Goal: Task Accomplishment & Management: Manage account settings

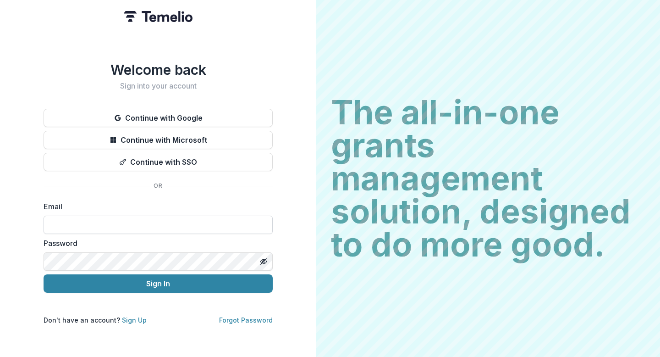
click at [139, 221] on input at bounding box center [158, 225] width 229 height 18
click at [235, 93] on div "Welcome back Sign into your account Continue with Google Continue with Microsof…" at bounding box center [158, 192] width 229 height 263
click at [176, 117] on button "Continue with Google" at bounding box center [158, 118] width 229 height 18
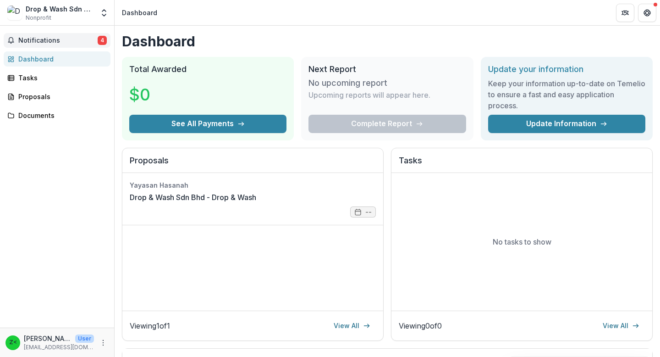
click at [60, 38] on span "Notifications" at bounding box center [57, 41] width 79 height 8
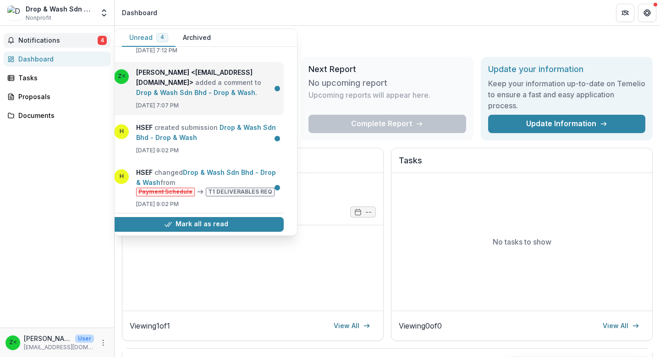
scroll to position [0, 10]
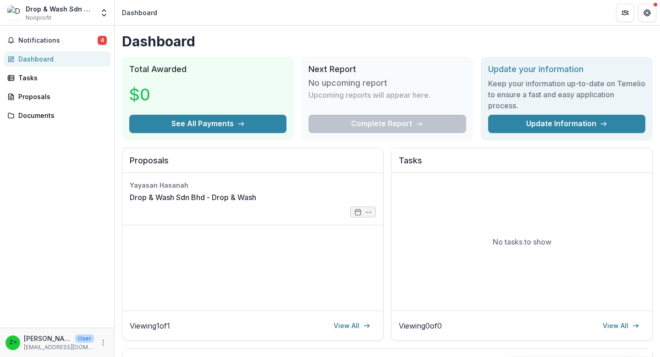
click at [348, 50] on div "Dashboard Total Awarded $0 See All Payments Next Report No upcoming report Upco…" at bounding box center [388, 308] width 546 height 565
click at [244, 124] on button "See All Payments" at bounding box center [207, 124] width 157 height 18
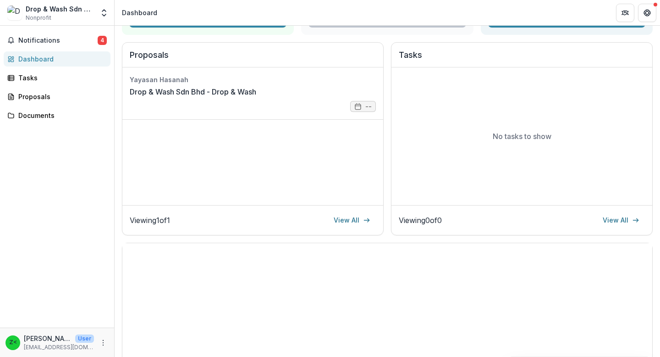
scroll to position [20, 0]
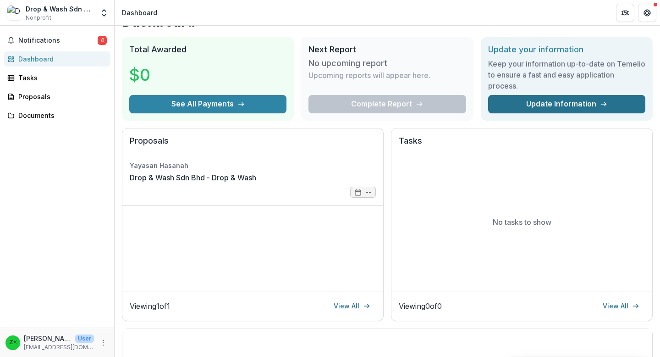
click at [549, 109] on link "Update Information" at bounding box center [566, 104] width 157 height 18
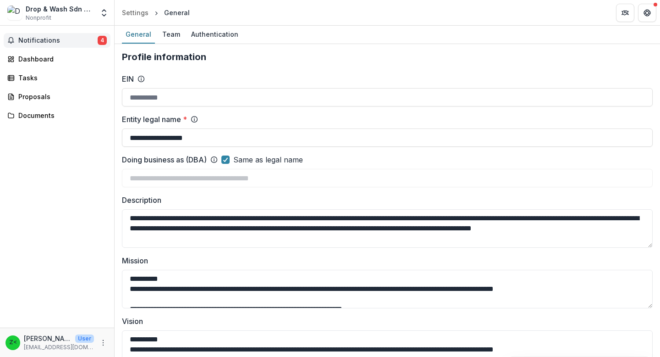
click at [67, 47] on button "Notifications 4" at bounding box center [57, 40] width 107 height 15
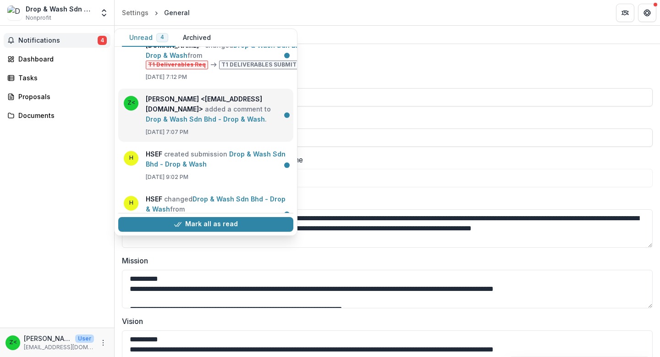
scroll to position [52, 0]
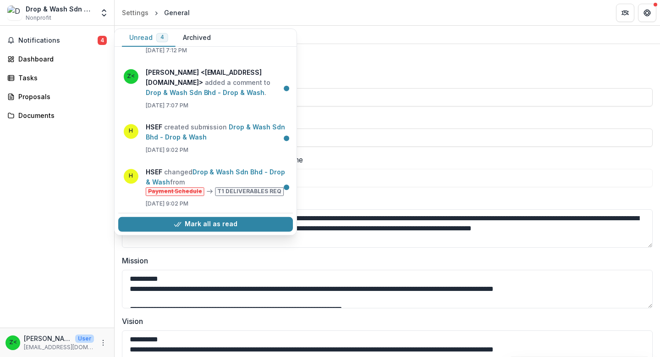
click at [61, 20] on div "Drop & Wash Sdn Bhd Nonprofit" at bounding box center [60, 13] width 68 height 18
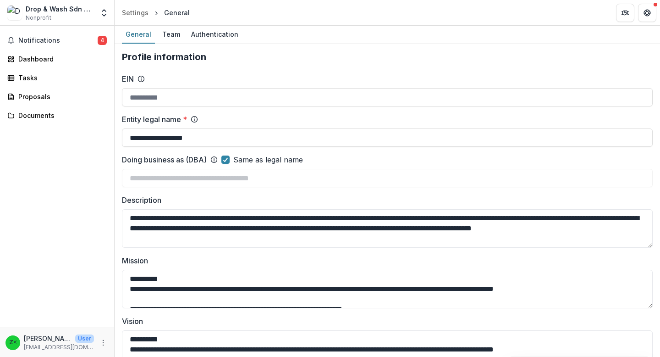
click at [89, 13] on div "Drop & Wash Sdn Bhd Nonprofit" at bounding box center [60, 13] width 68 height 18
click at [135, 11] on div "Settings" at bounding box center [135, 13] width 27 height 10
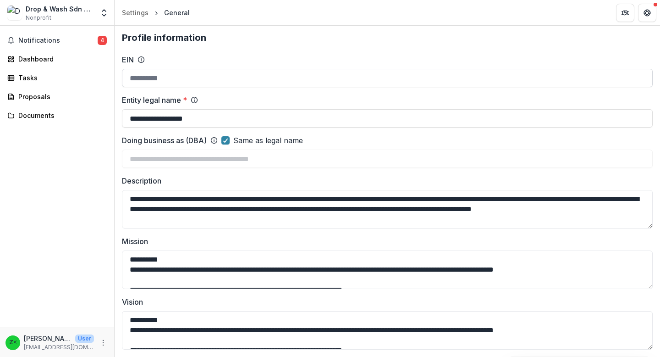
scroll to position [0, 0]
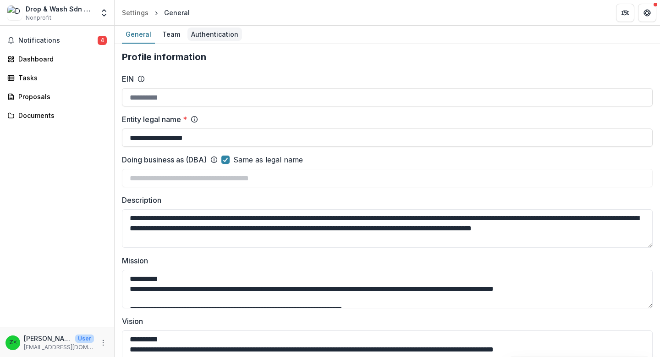
click at [216, 36] on div "Authentication" at bounding box center [215, 34] width 55 height 13
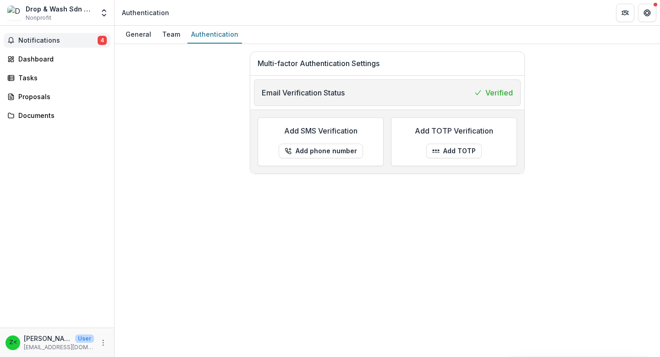
click at [68, 44] on span "Notifications" at bounding box center [57, 41] width 79 height 8
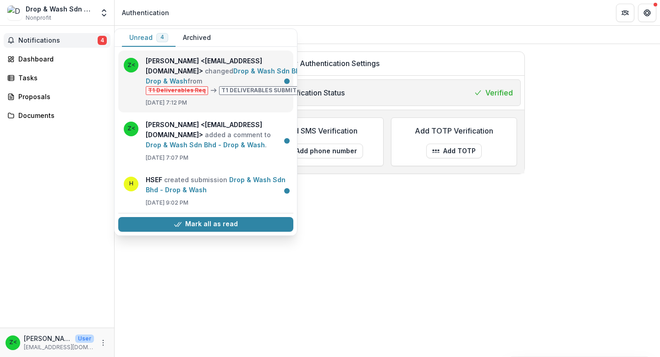
click at [234, 85] on link "Drop & Wash Sdn Bhd - Drop & Wash" at bounding box center [227, 76] width 163 height 18
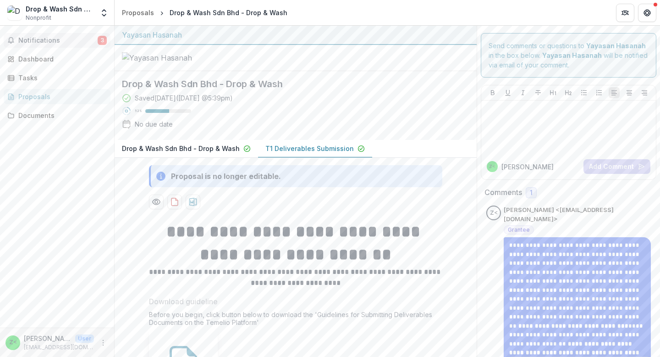
click at [77, 41] on span "Notifications" at bounding box center [57, 41] width 79 height 8
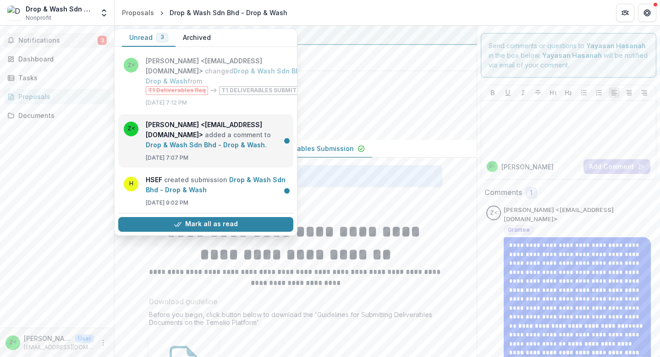
click at [228, 141] on link "Drop & Wash Sdn Bhd - Drop & Wash" at bounding box center [205, 145] width 119 height 8
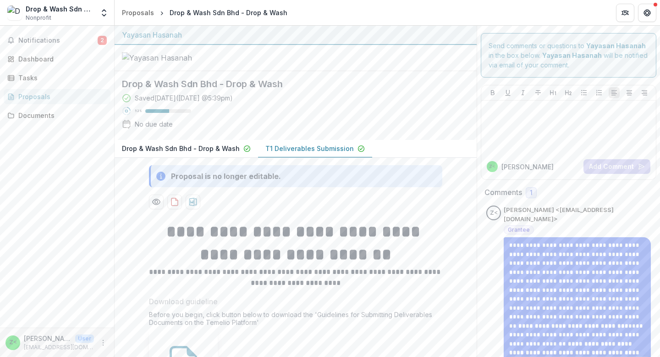
scroll to position [139, 0]
